Goal: Check status: Check status

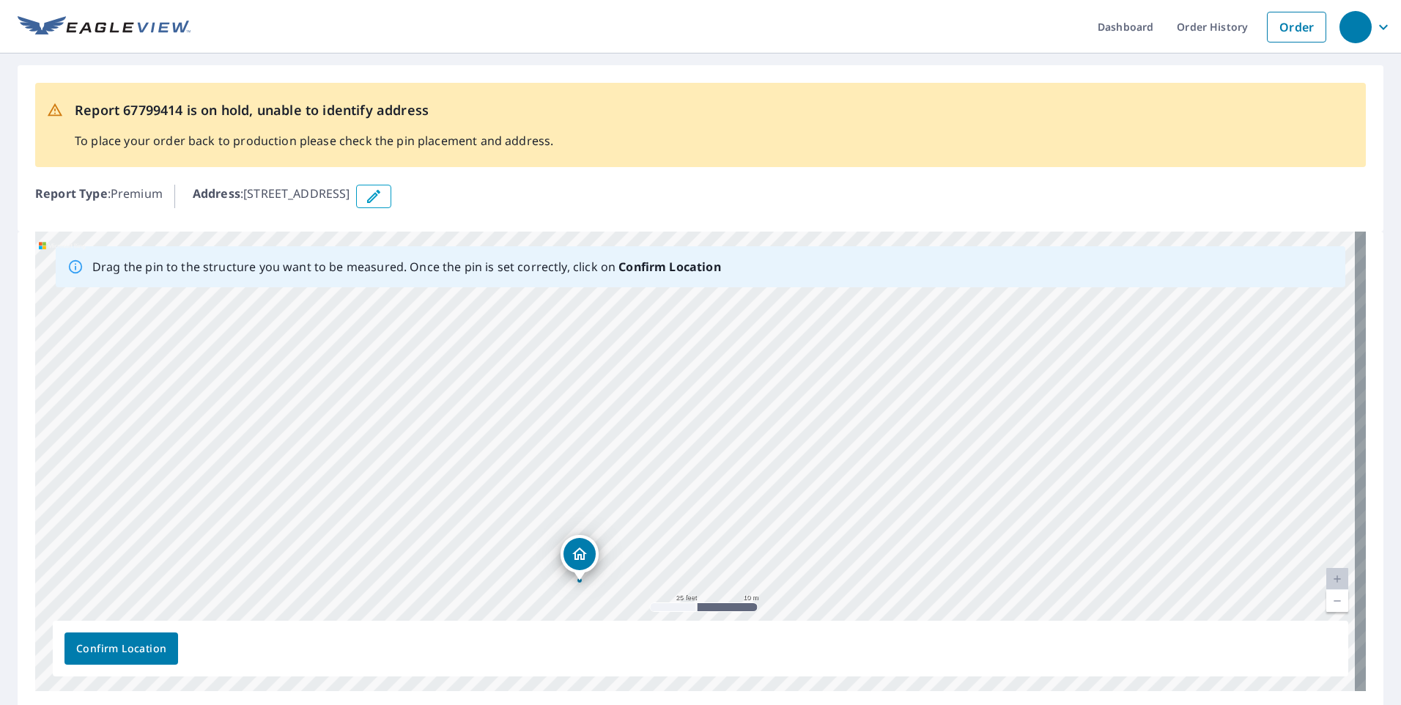
drag, startPoint x: 602, startPoint y: 408, endPoint x: 486, endPoint y: 528, distance: 166.4
click at [486, 531] on div "521 N 11th St Guthrie, OK 73044" at bounding box center [700, 462] width 1331 height 460
drag, startPoint x: 523, startPoint y: 378, endPoint x: 508, endPoint y: 419, distance: 43.2
click at [506, 419] on div "521 N 11th St Guthrie, OK 73044" at bounding box center [700, 462] width 1331 height 460
drag, startPoint x: 558, startPoint y: 601, endPoint x: 547, endPoint y: 398, distance: 203.3
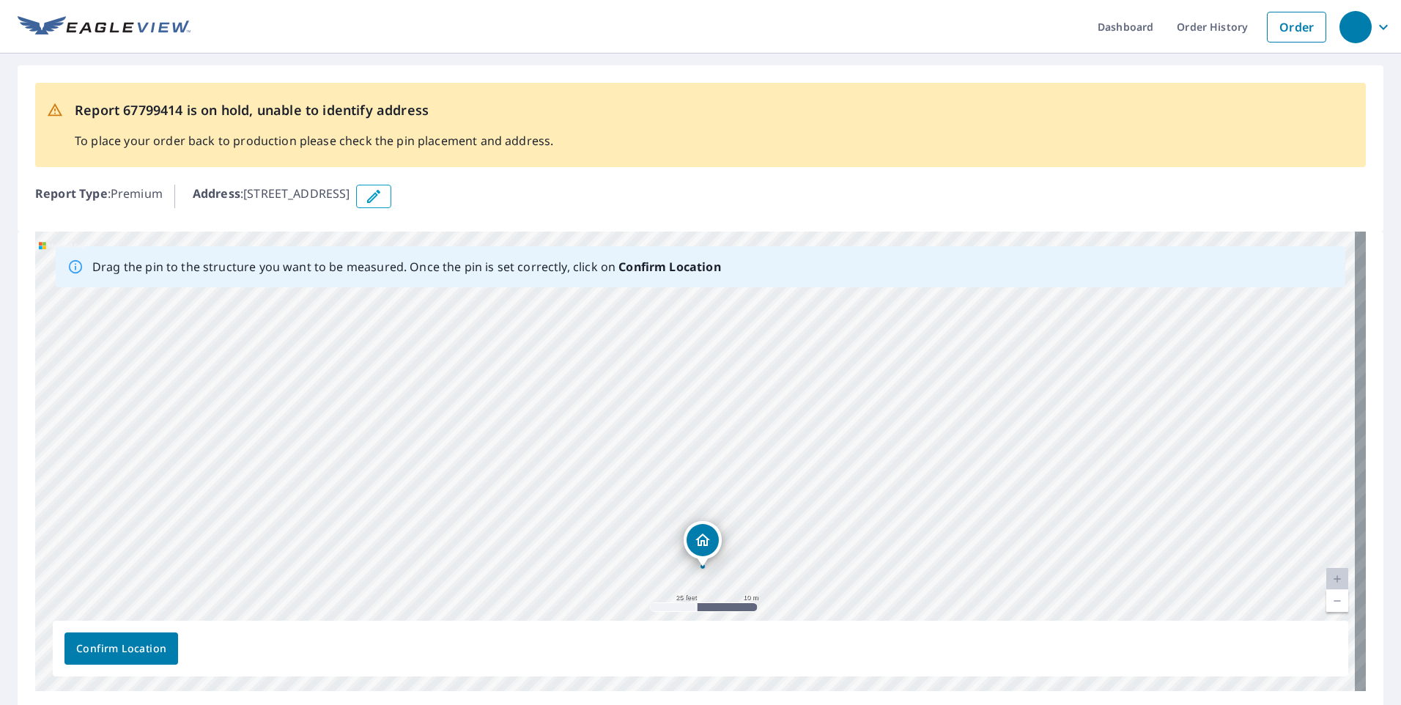
drag, startPoint x: 783, startPoint y: 444, endPoint x: 789, endPoint y: 466, distance: 23.0
click at [789, 466] on div "521 N 11th St Guthrie, OK 73044" at bounding box center [700, 462] width 1331 height 460
drag, startPoint x: 709, startPoint y: 539, endPoint x: 661, endPoint y: 411, distance: 136.8
click at [661, 411] on div "521 N 11th St Guthrie, OK 73044" at bounding box center [700, 462] width 1331 height 460
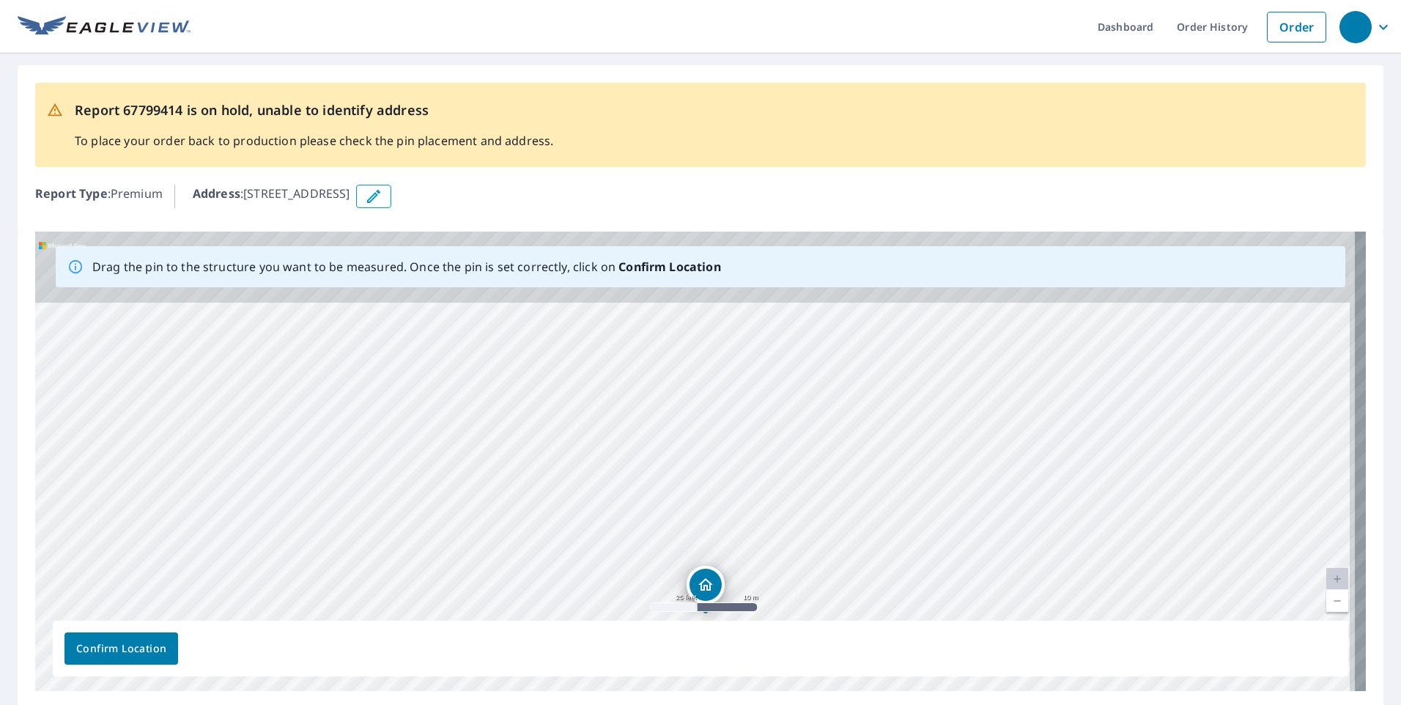
drag, startPoint x: 825, startPoint y: 535, endPoint x: 833, endPoint y: 733, distance: 198.1
click at [833, 704] on html "Dashboard Order History Order Report 67799414 is on hold, unable to identify ad…" at bounding box center [700, 352] width 1401 height 705
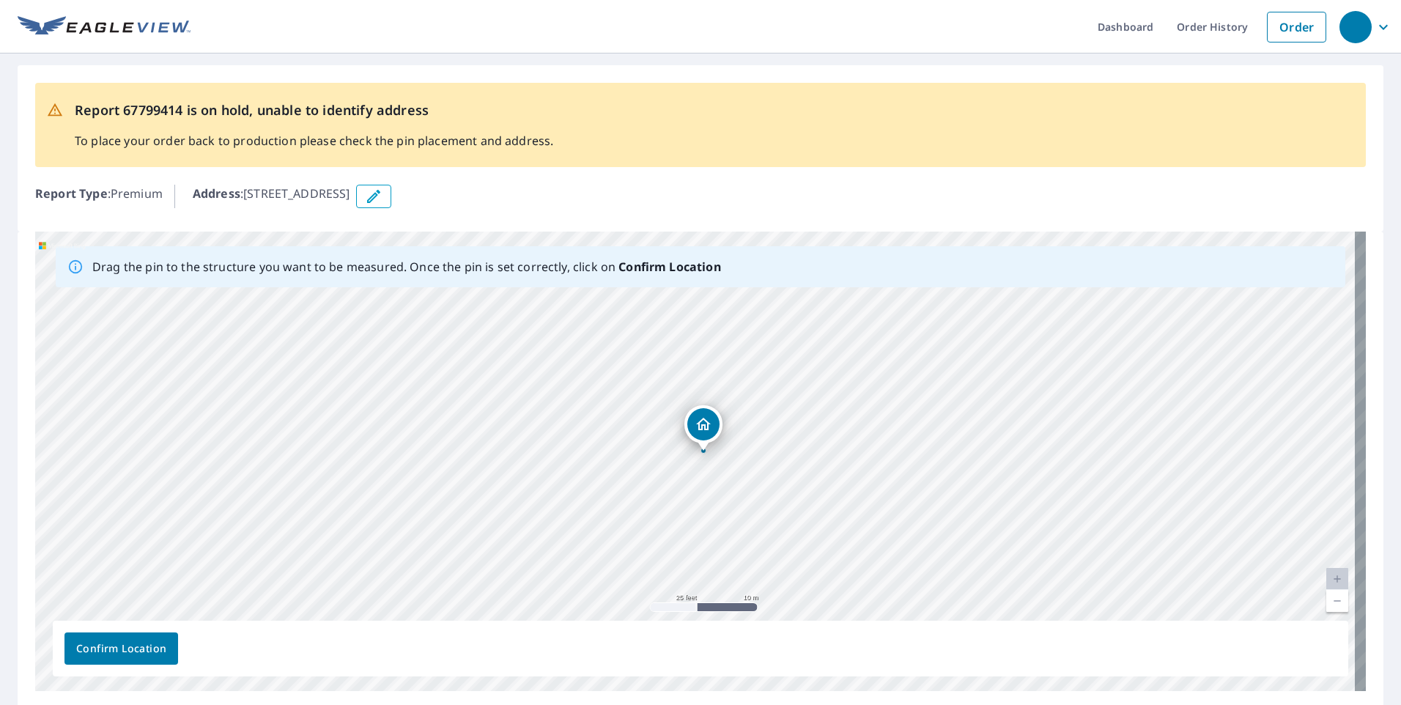
drag, startPoint x: 839, startPoint y: 426, endPoint x: 832, endPoint y: 572, distance: 146.8
click at [832, 572] on div "521 N 11th St Guthrie, OK 73044" at bounding box center [700, 462] width 1331 height 460
drag, startPoint x: 826, startPoint y: 422, endPoint x: 826, endPoint y: 480, distance: 57.9
click at [826, 480] on div "521 N 11th St Guthrie, OK 73044" at bounding box center [700, 462] width 1331 height 460
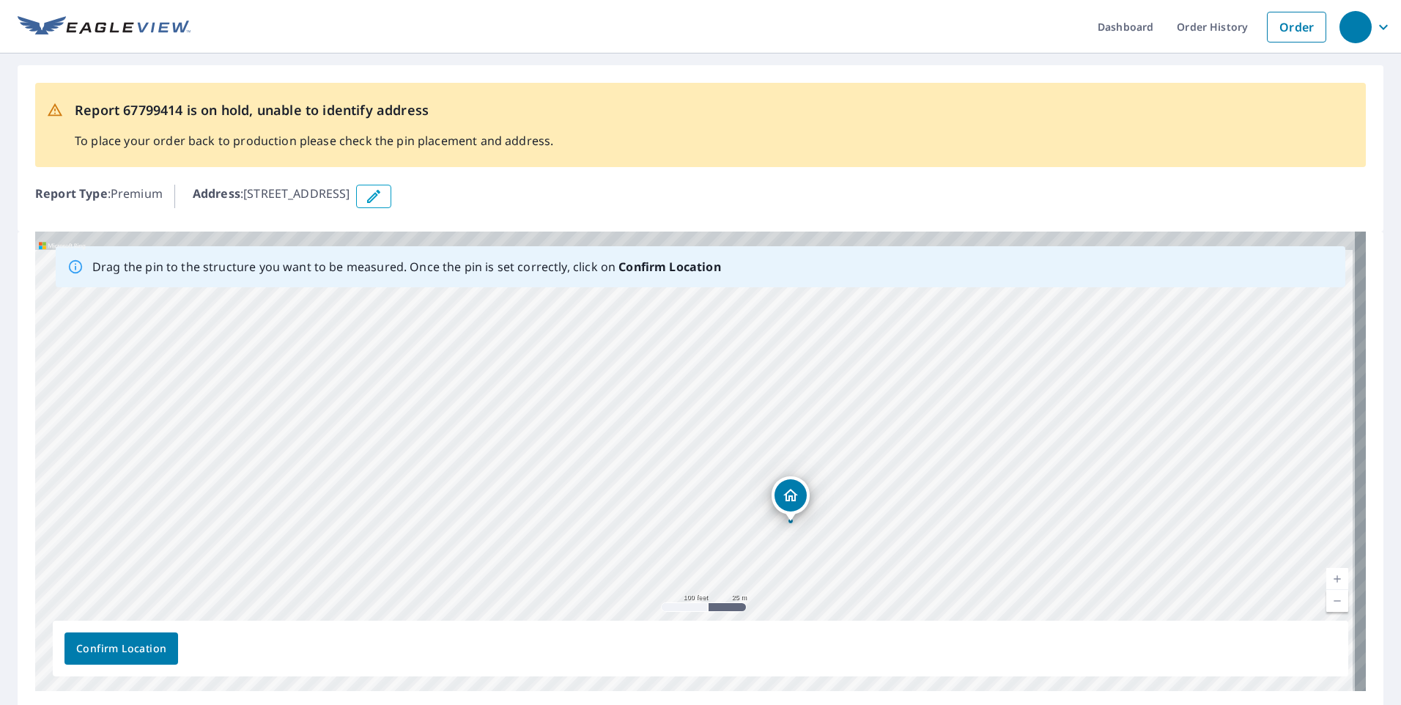
drag, startPoint x: 833, startPoint y: 388, endPoint x: 827, endPoint y: 443, distance: 54.6
click at [827, 443] on div "521 N 11th St Guthrie, OK 73044" at bounding box center [700, 462] width 1331 height 460
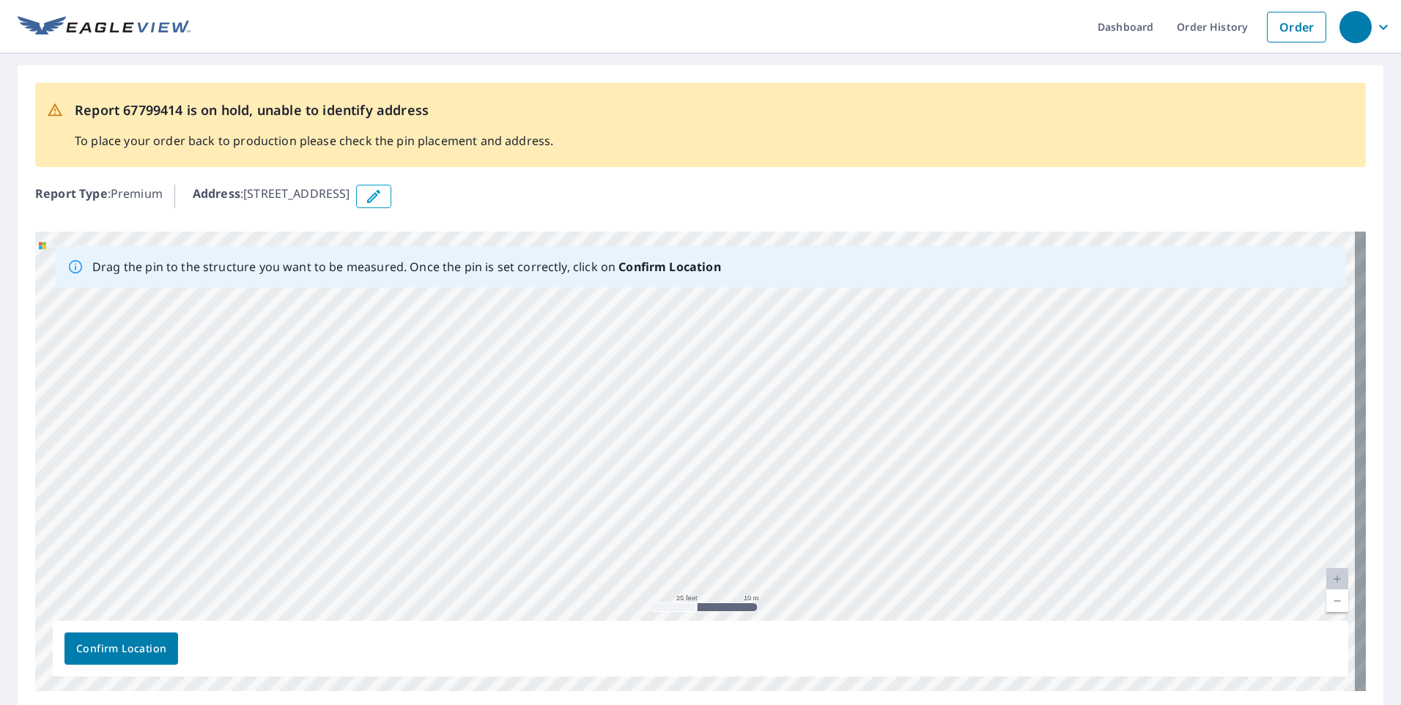
drag, startPoint x: 817, startPoint y: 449, endPoint x: 813, endPoint y: 556, distance: 107.1
click at [813, 556] on div "521 N 11th St Guthrie, OK 73044" at bounding box center [700, 462] width 1331 height 460
drag, startPoint x: 798, startPoint y: 471, endPoint x: 798, endPoint y: 572, distance: 100.4
click at [798, 572] on div "521 N 11th St Guthrie, OK 73044" at bounding box center [700, 462] width 1331 height 460
drag, startPoint x: 794, startPoint y: 476, endPoint x: 797, endPoint y: 404, distance: 72.7
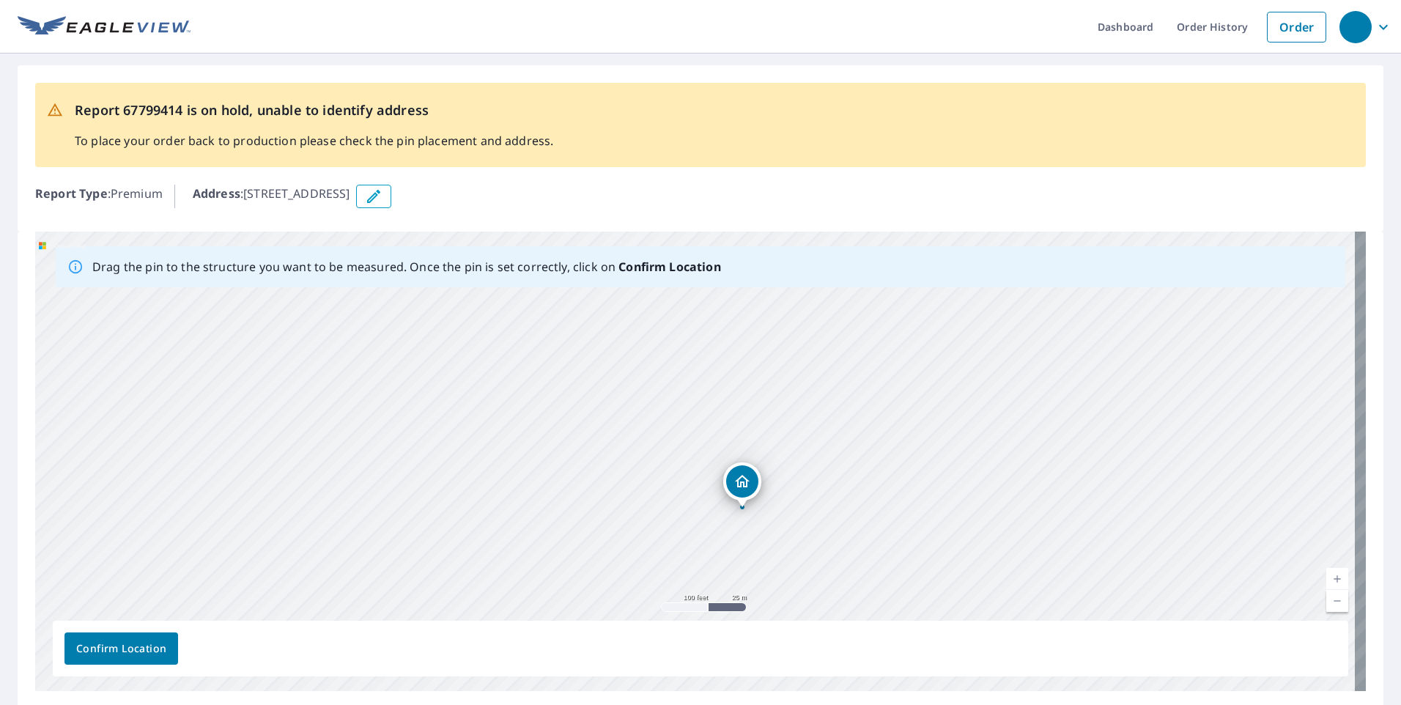
click at [797, 404] on div "521 N 11th St Guthrie, OK 73044" at bounding box center [700, 462] width 1331 height 460
click at [119, 649] on span "Confirm Location" at bounding box center [121, 649] width 90 height 18
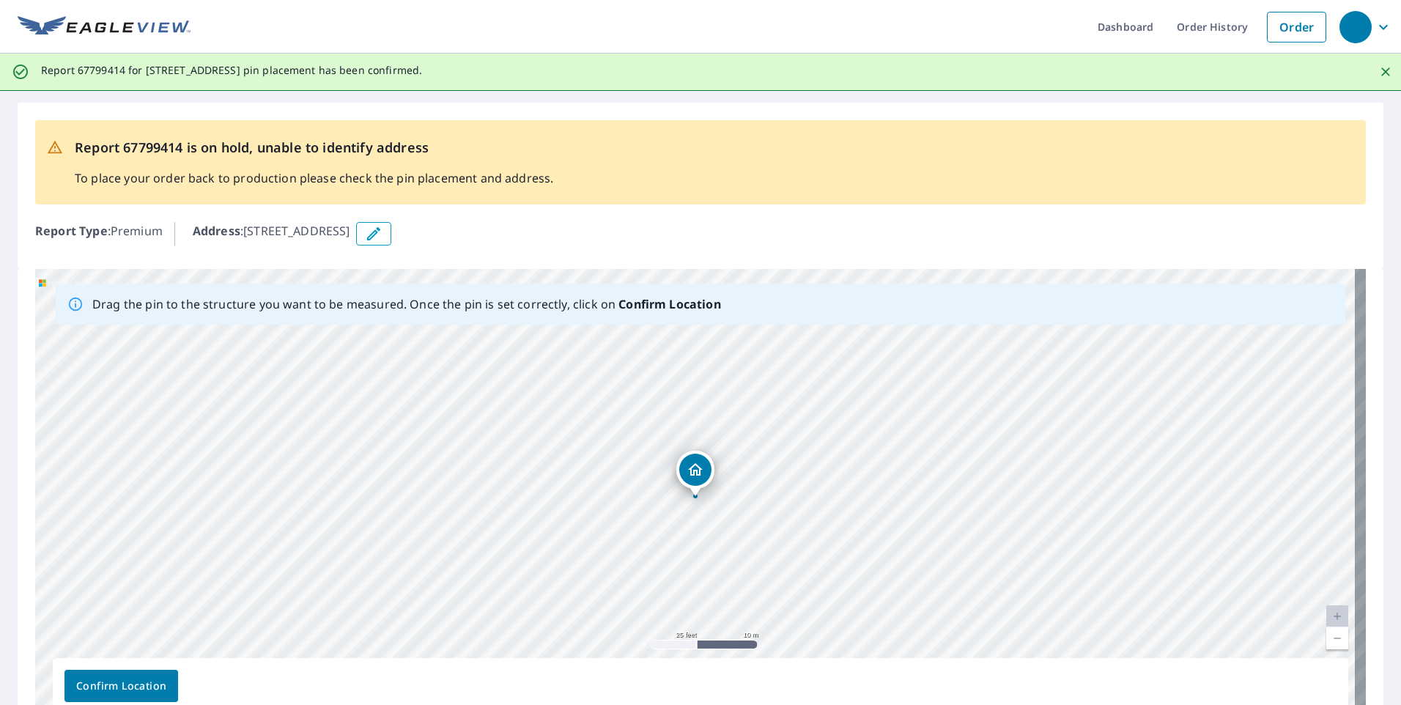
click at [126, 681] on span "Confirm Location" at bounding box center [121, 686] width 90 height 18
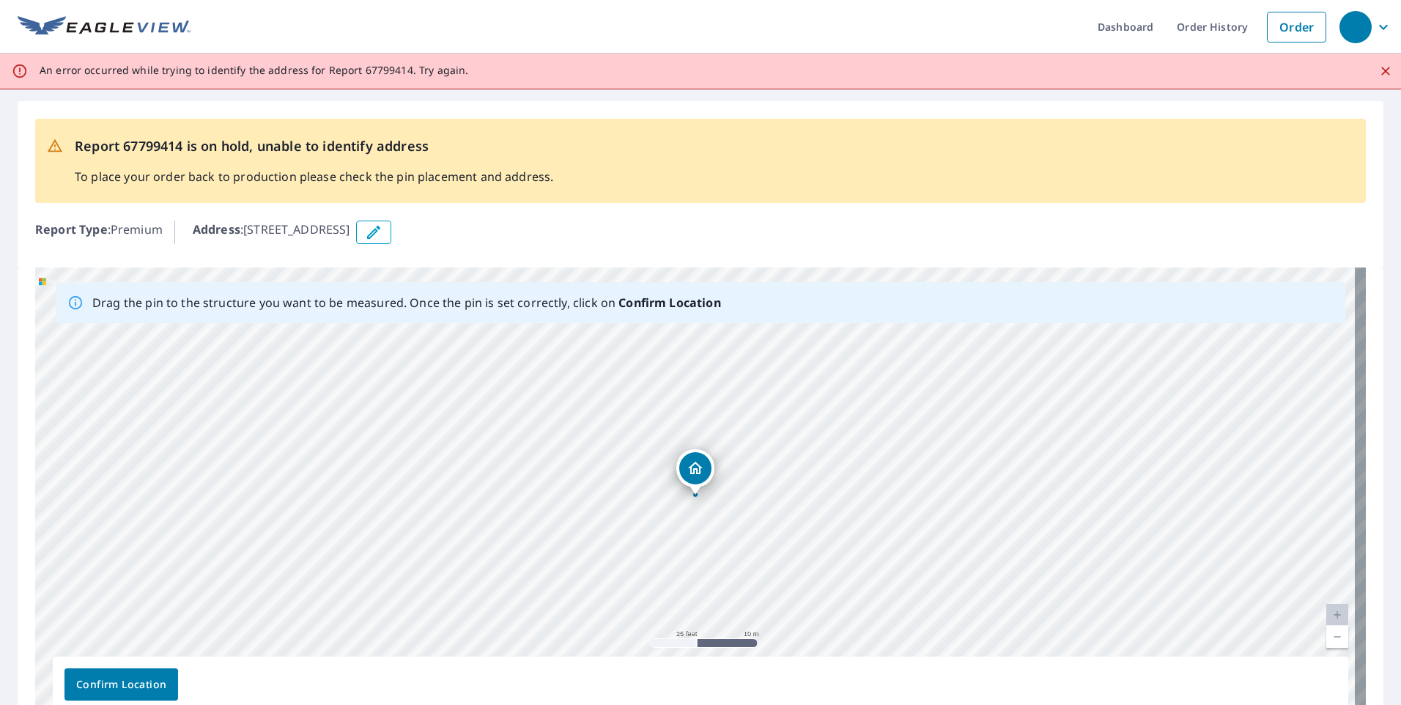
click at [1379, 71] on icon "Close" at bounding box center [1386, 71] width 15 height 15
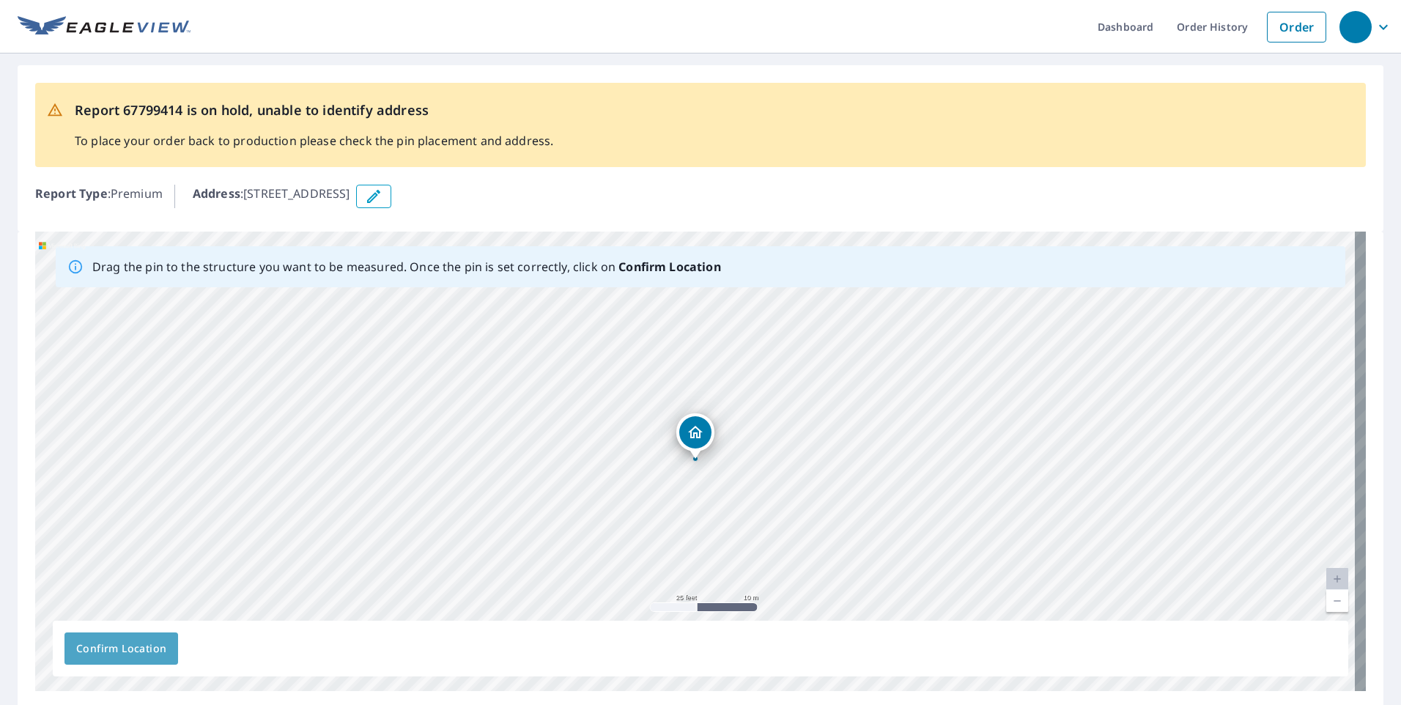
click at [144, 649] on span "Confirm Location" at bounding box center [121, 649] width 90 height 18
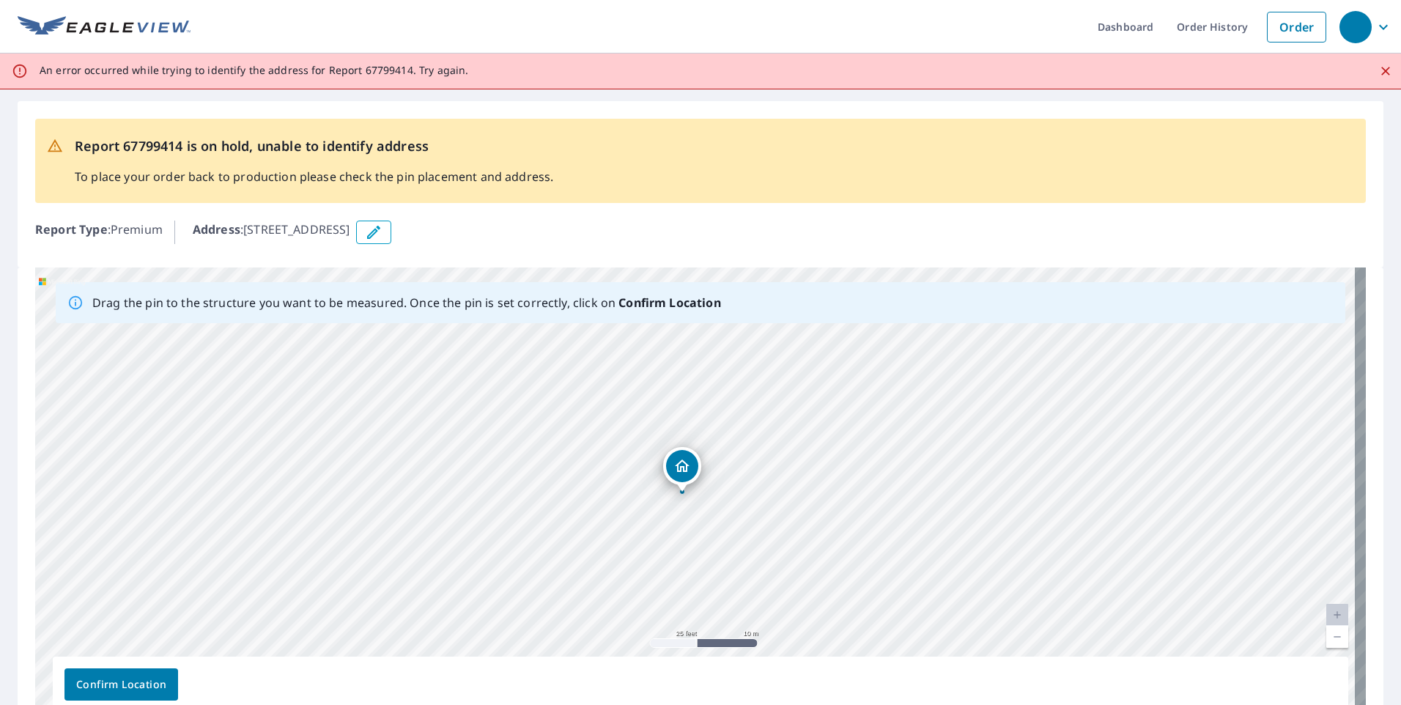
drag, startPoint x: 698, startPoint y: 471, endPoint x: 685, endPoint y: 468, distance: 13.5
click at [685, 468] on div "521 N 11th St Guthrie, OK 73044" at bounding box center [700, 498] width 1331 height 460
click at [125, 682] on span "Confirm Location" at bounding box center [121, 685] width 90 height 18
